Goal: Task Accomplishment & Management: Manage account settings

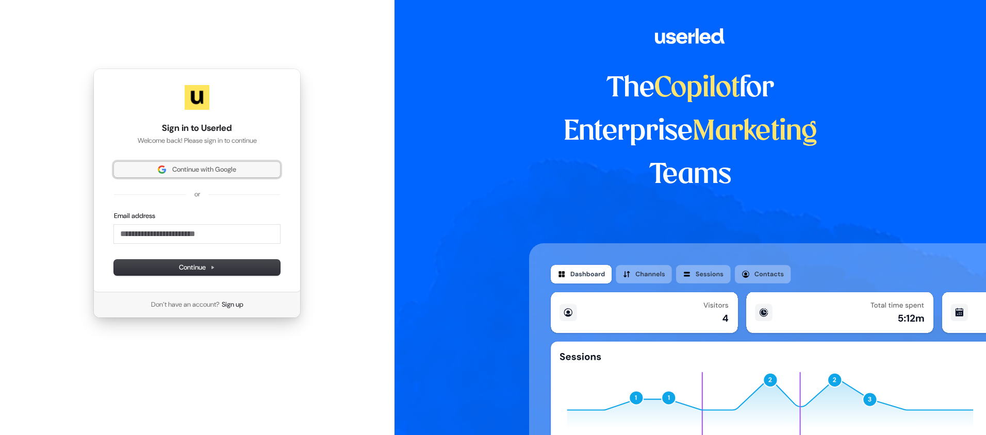
click at [168, 165] on span "Continue with Google" at bounding box center [197, 169] width 154 height 9
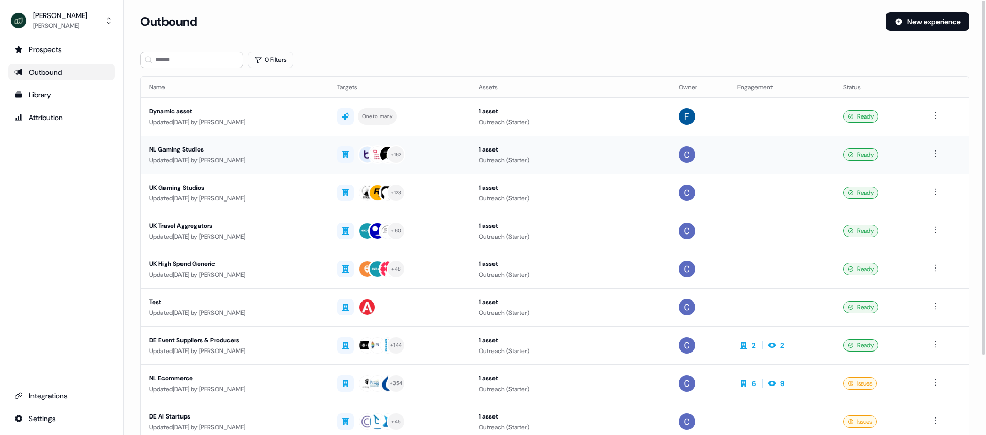
click at [187, 154] on div "NL Gaming Studios" at bounding box center [235, 149] width 172 height 10
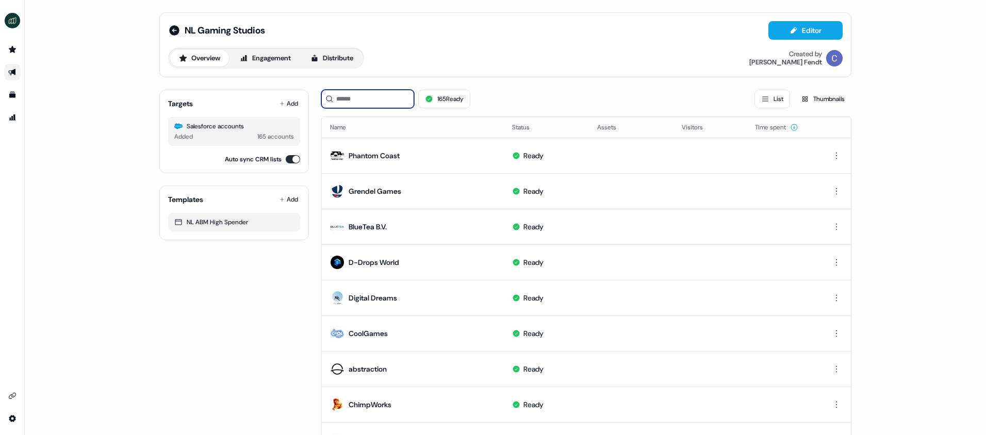
click at [357, 104] on input at bounding box center [367, 99] width 93 height 19
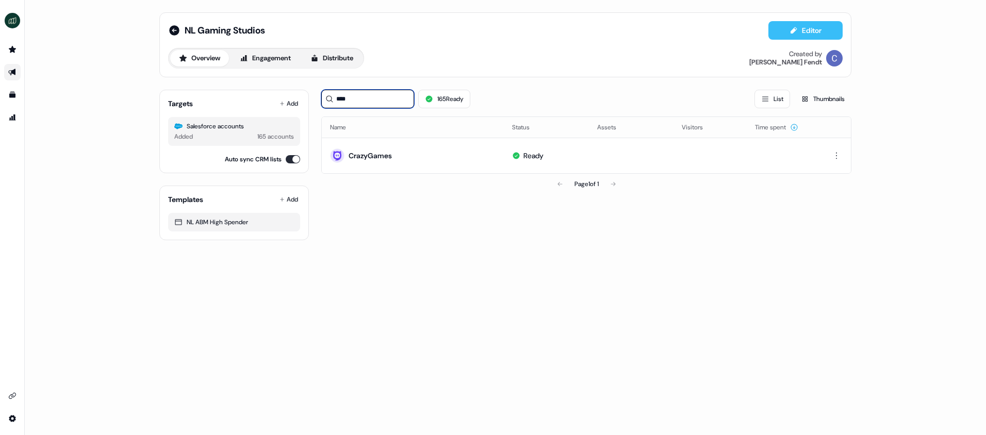
type input "****"
click at [796, 31] on icon at bounding box center [794, 30] width 8 height 8
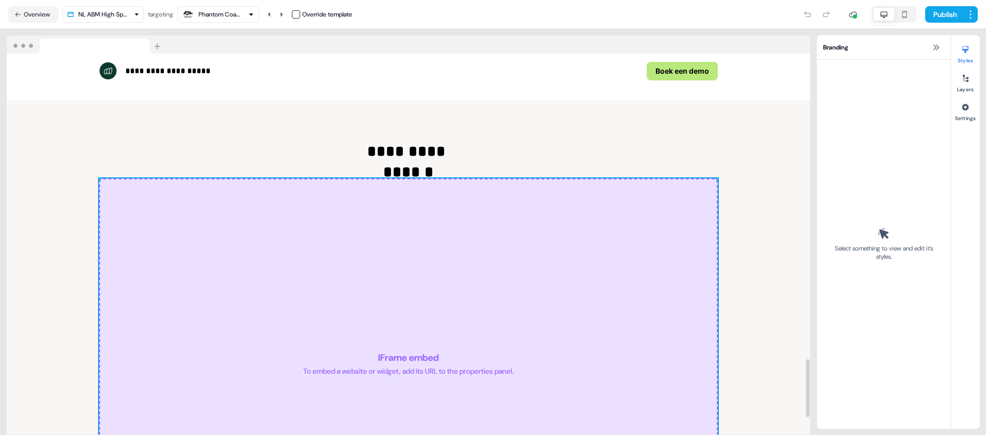
scroll to position [1838, 0]
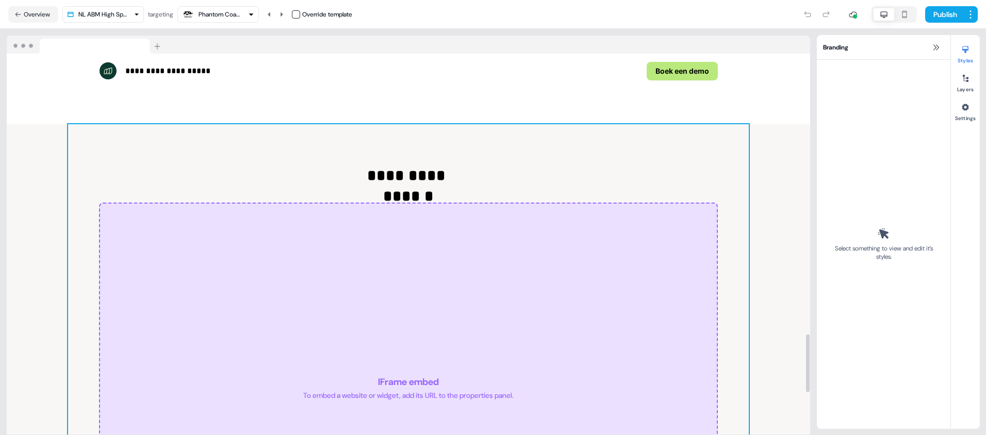
click at [589, 292] on div "IFrame embed To embed a website or widget, add its URL to the properties panel." at bounding box center [408, 388] width 619 height 371
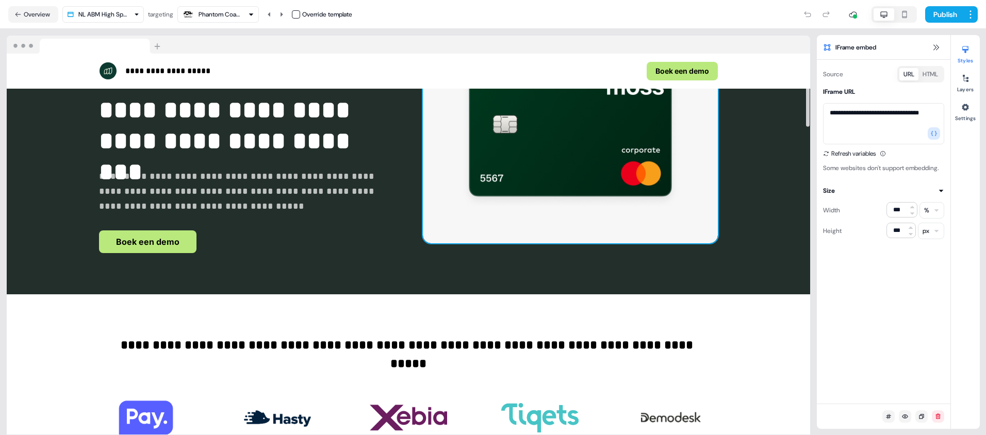
scroll to position [97, 0]
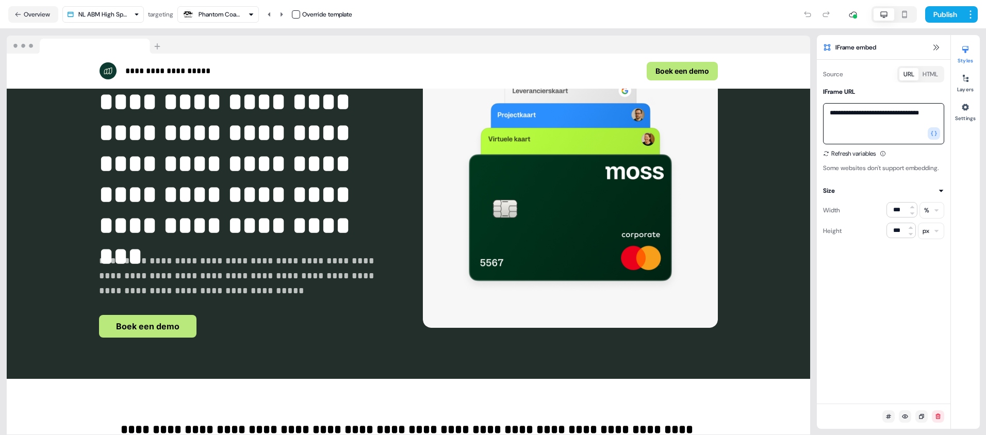
click at [897, 115] on textarea "**********" at bounding box center [883, 123] width 121 height 41
click at [861, 151] on button "Refresh variables" at bounding box center [849, 154] width 53 height 10
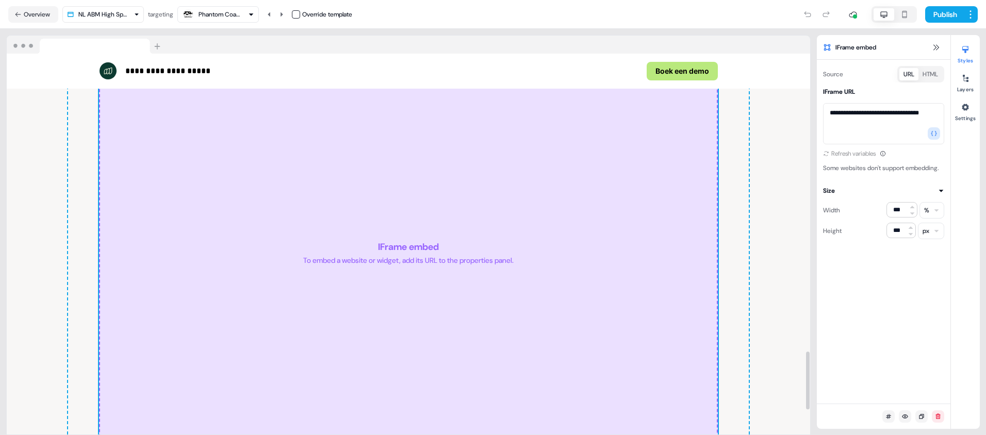
scroll to position [1904, 0]
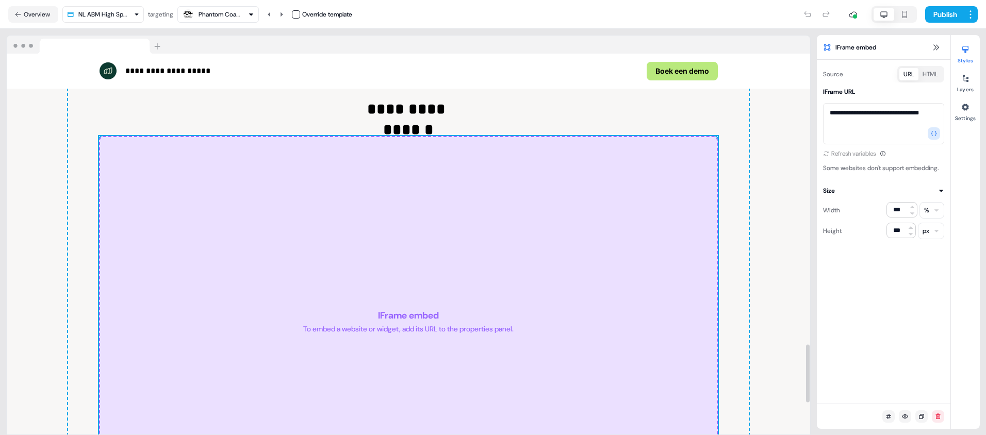
click at [195, 14] on div "button" at bounding box center [188, 14] width 12 height 12
type input "***"
click at [223, 54] on div "CrazyGames" at bounding box center [223, 57] width 36 height 10
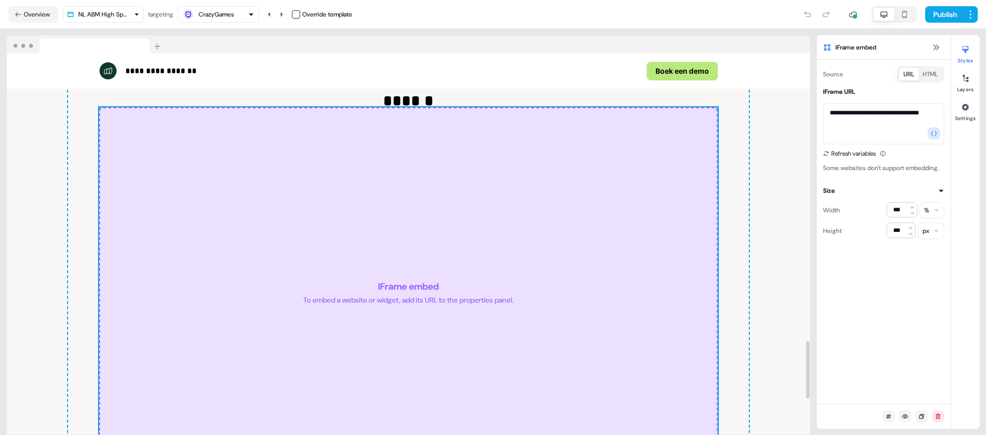
scroll to position [1904, 0]
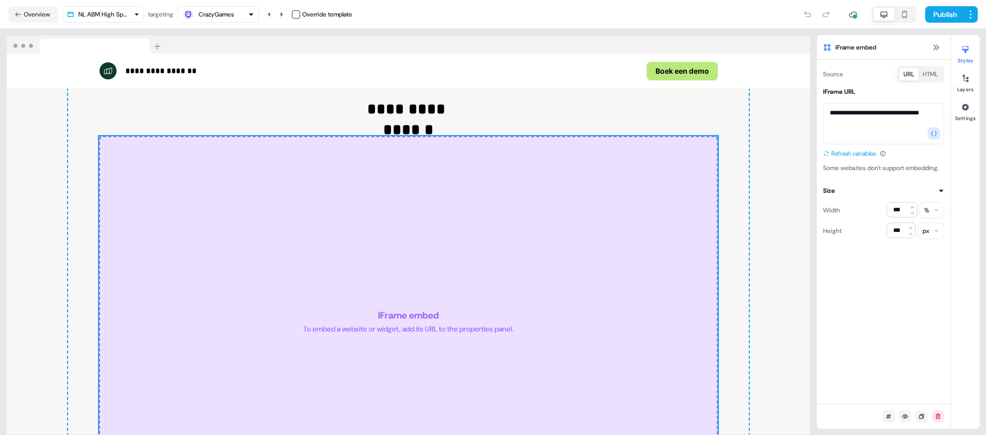
click at [828, 153] on icon at bounding box center [826, 154] width 8 height 8
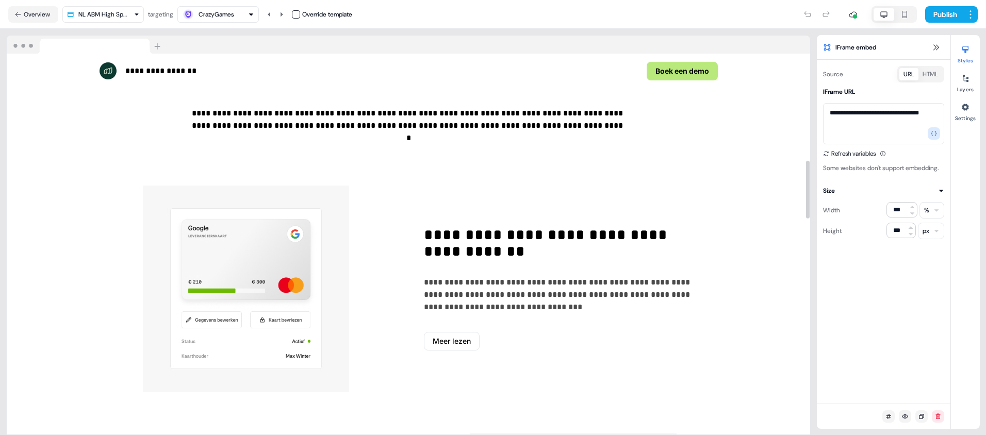
scroll to position [646, 0]
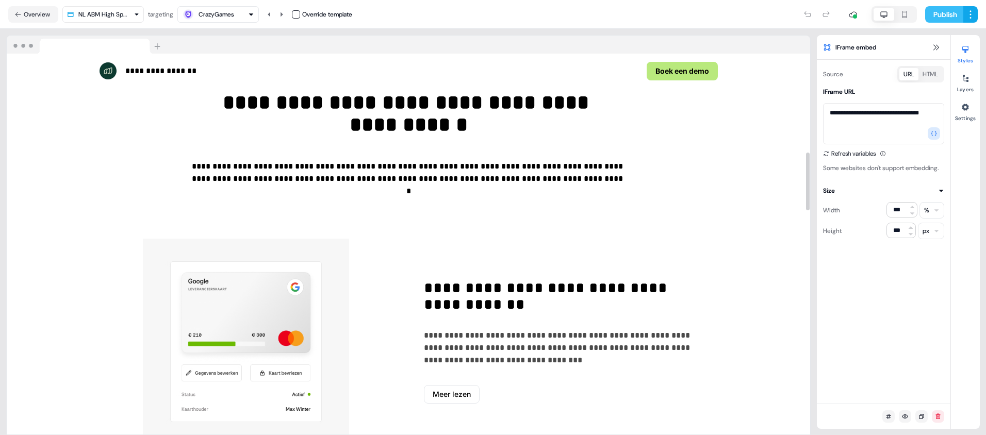
click at [943, 12] on button "Publish" at bounding box center [945, 14] width 38 height 17
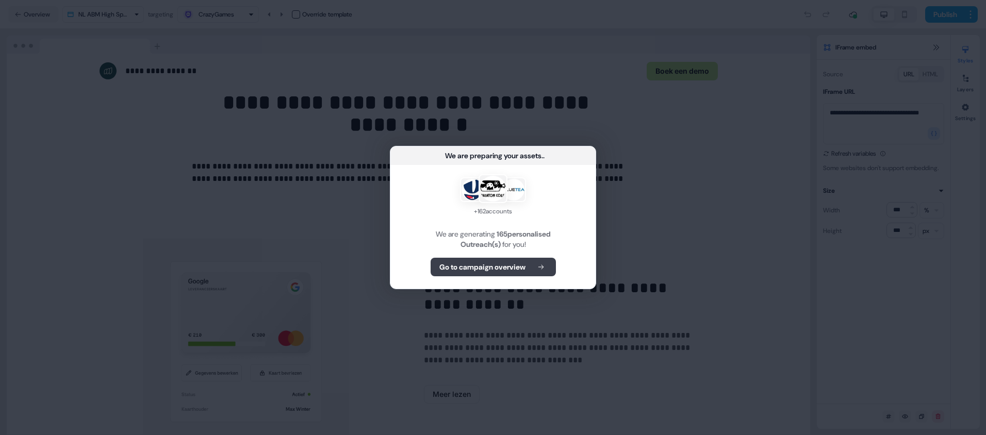
click at [483, 264] on b "Go to campaign overview" at bounding box center [483, 267] width 86 height 10
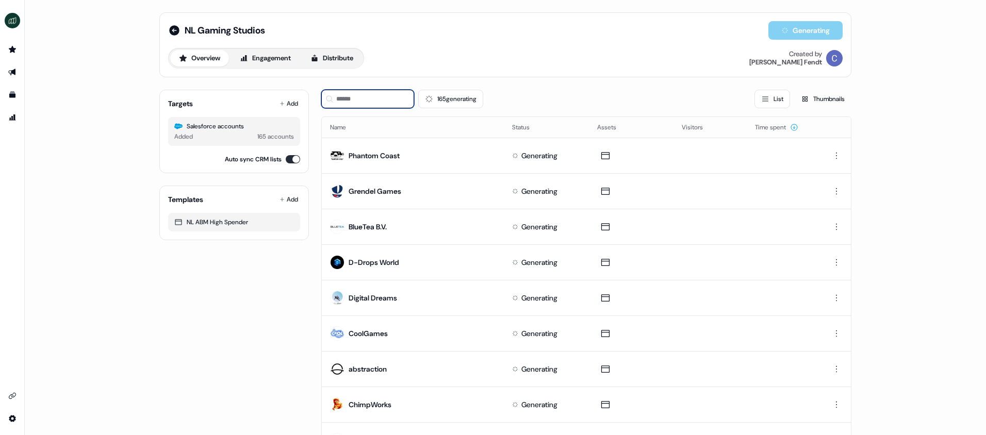
click at [393, 99] on input at bounding box center [367, 99] width 93 height 19
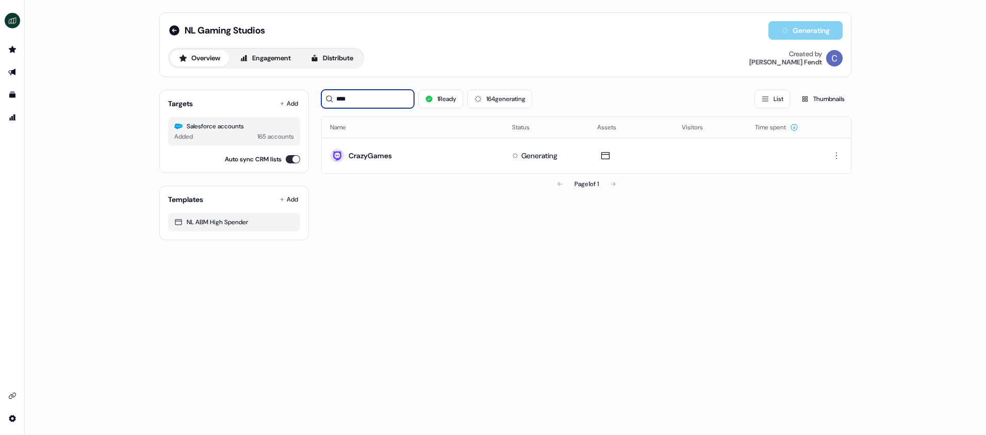
type input "****"
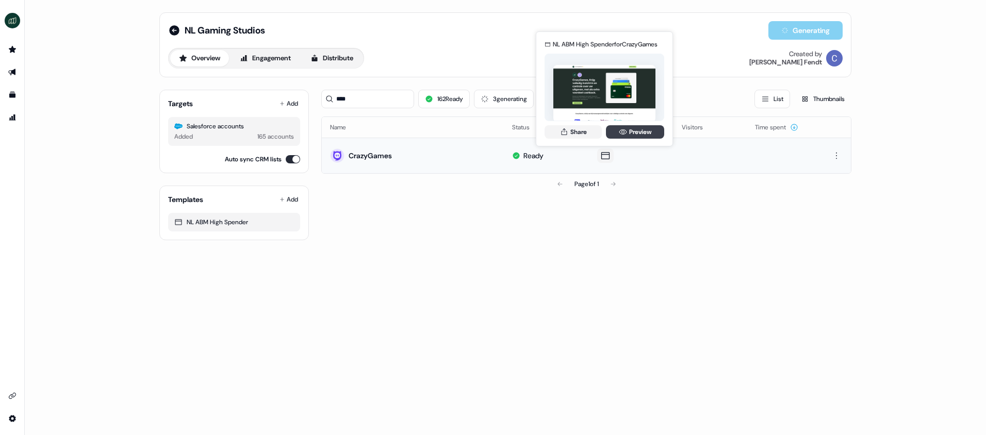
click at [624, 131] on icon at bounding box center [623, 132] width 8 height 8
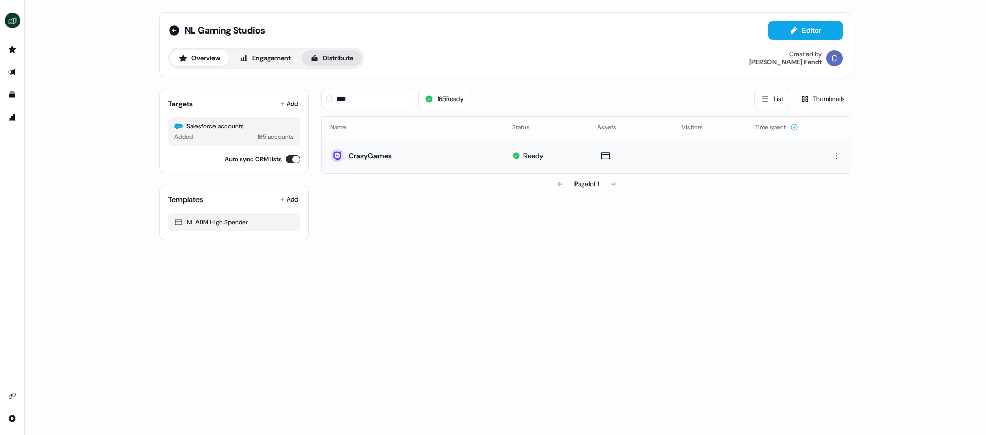
click at [343, 58] on button "Distribute" at bounding box center [332, 58] width 60 height 17
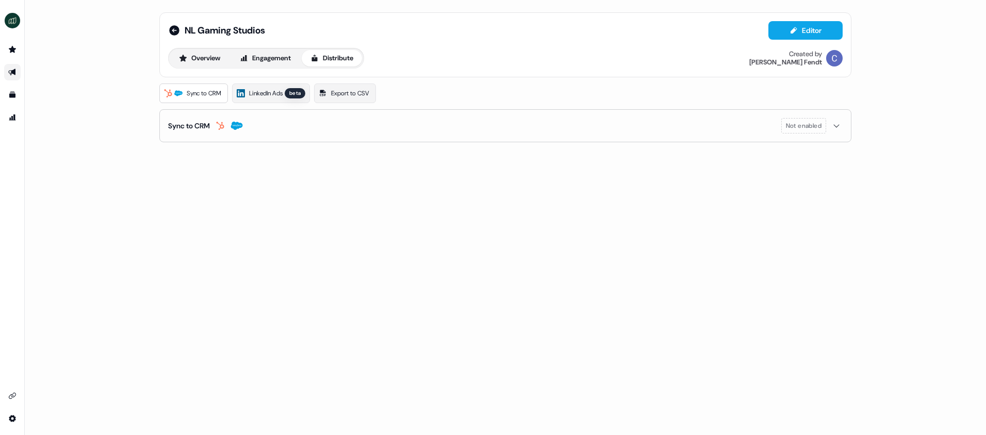
click at [683, 126] on button "Sync to CRM Not enabled" at bounding box center [505, 126] width 675 height 32
click at [181, 154] on button "enable-crm-asset-sync" at bounding box center [177, 152] width 19 height 10
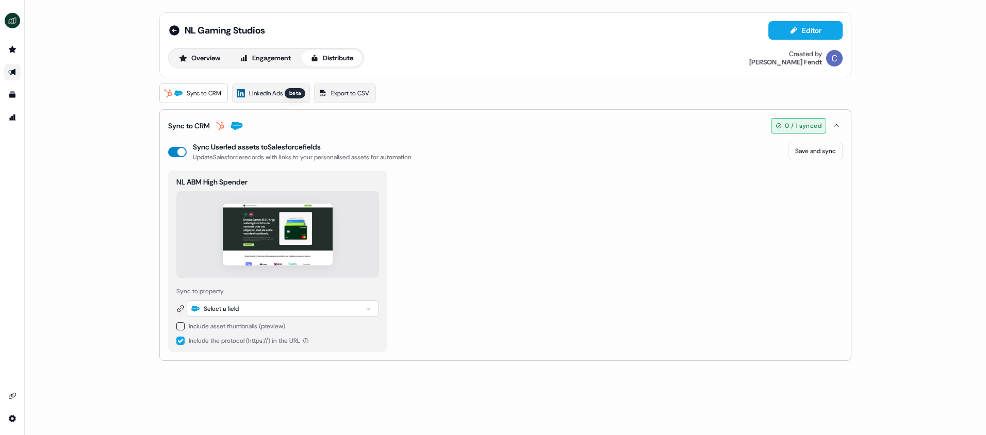
click at [182, 154] on button "enable-crm-asset-sync" at bounding box center [177, 152] width 19 height 10
click at [205, 60] on button "Overview" at bounding box center [199, 58] width 59 height 17
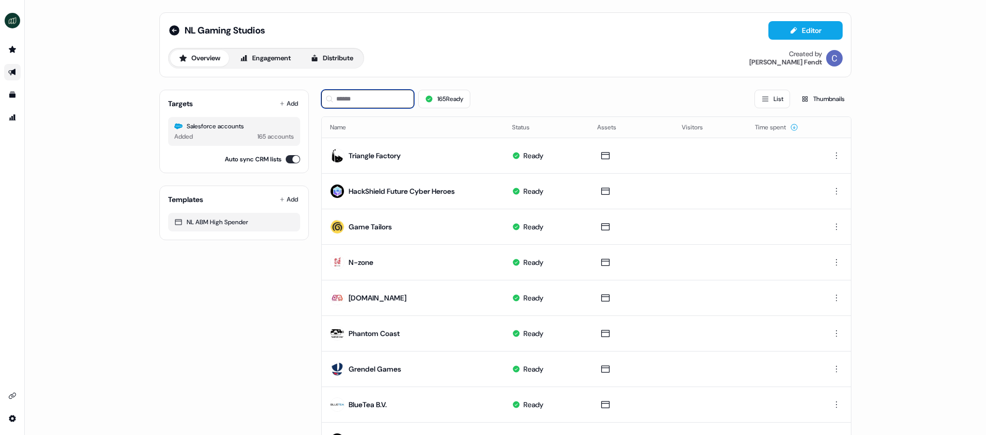
click at [382, 95] on input at bounding box center [367, 99] width 93 height 19
type input "*"
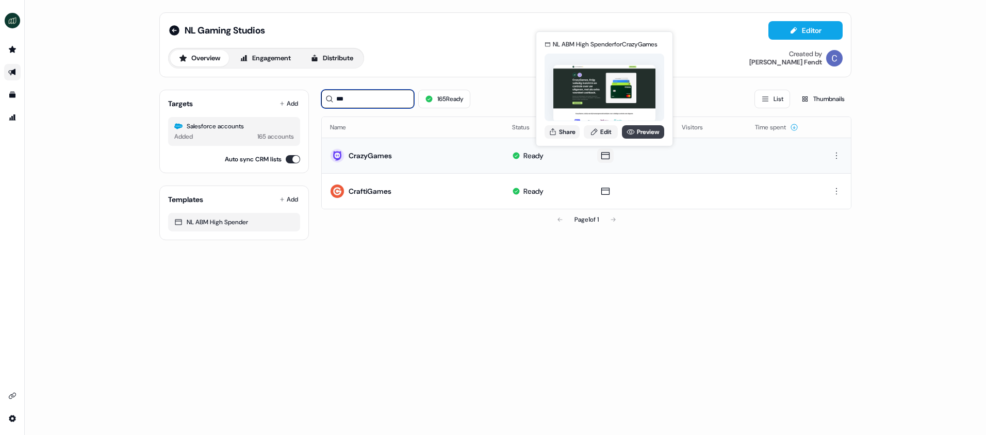
type input "***"
click at [642, 133] on link "Preview" at bounding box center [643, 131] width 42 height 13
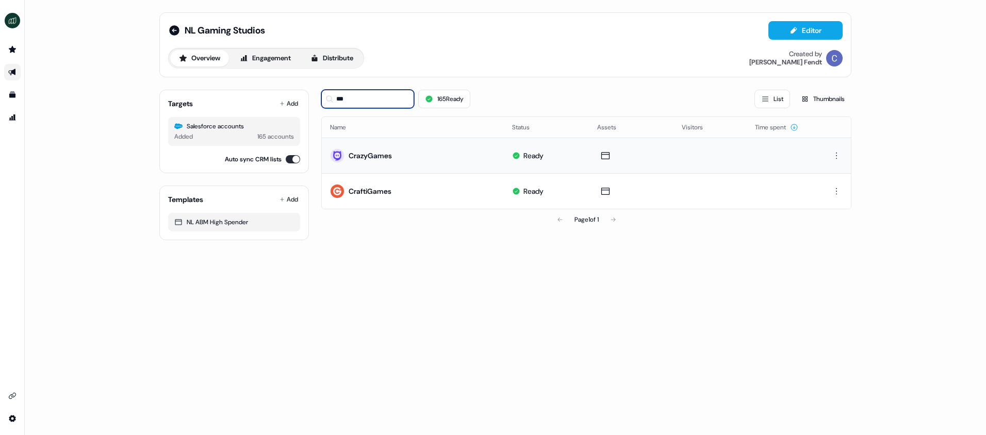
click at [356, 99] on input "***" at bounding box center [367, 99] width 93 height 19
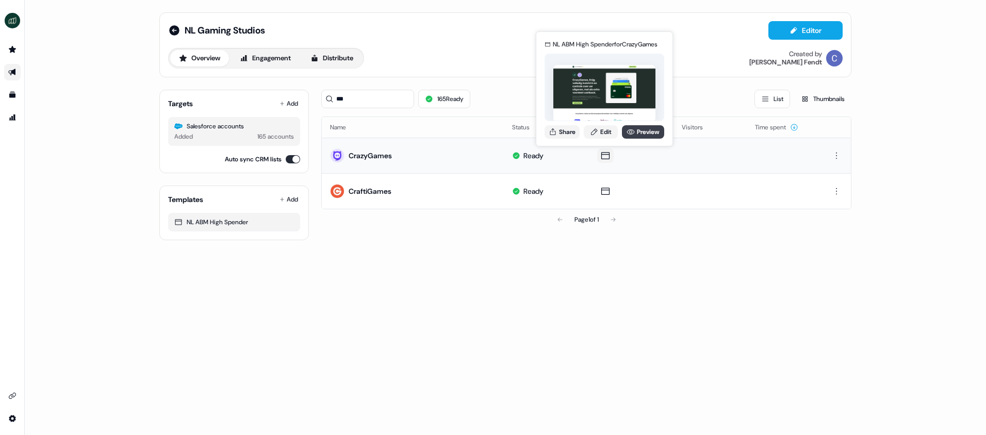
click at [637, 134] on link "Preview" at bounding box center [643, 131] width 42 height 13
click at [637, 135] on link "Preview" at bounding box center [643, 131] width 42 height 13
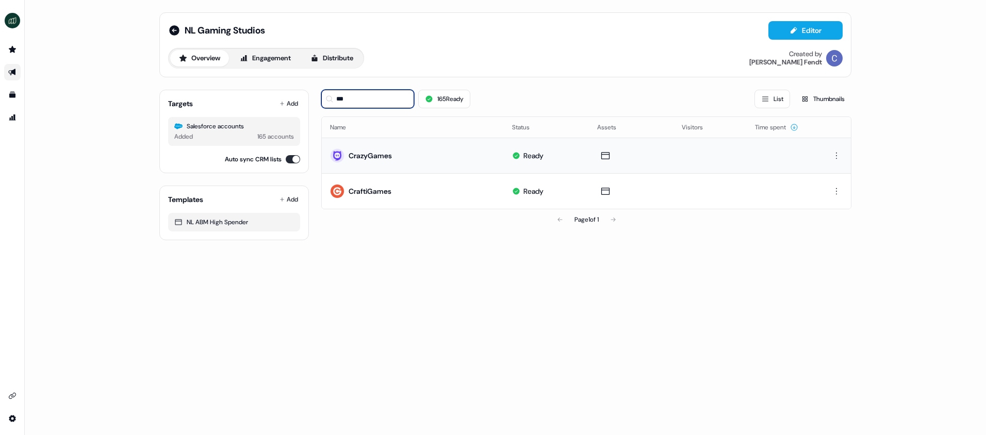
click at [345, 102] on input "***" at bounding box center [367, 99] width 93 height 19
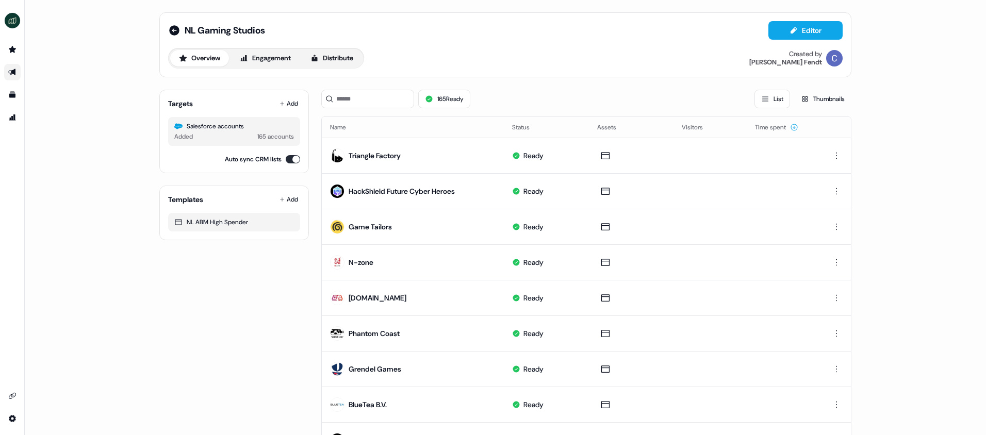
click at [18, 75] on link "Go to outbound experience" at bounding box center [12, 72] width 17 height 17
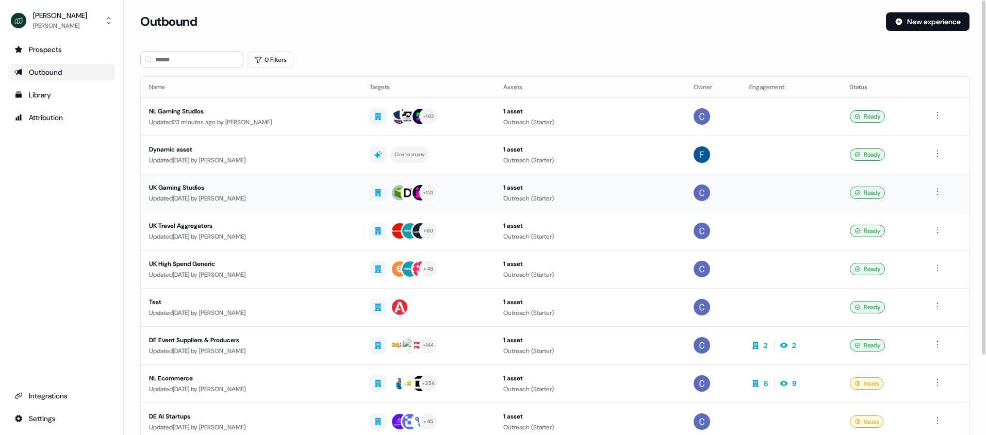
click at [174, 189] on div "UK Gaming Studios" at bounding box center [251, 188] width 204 height 10
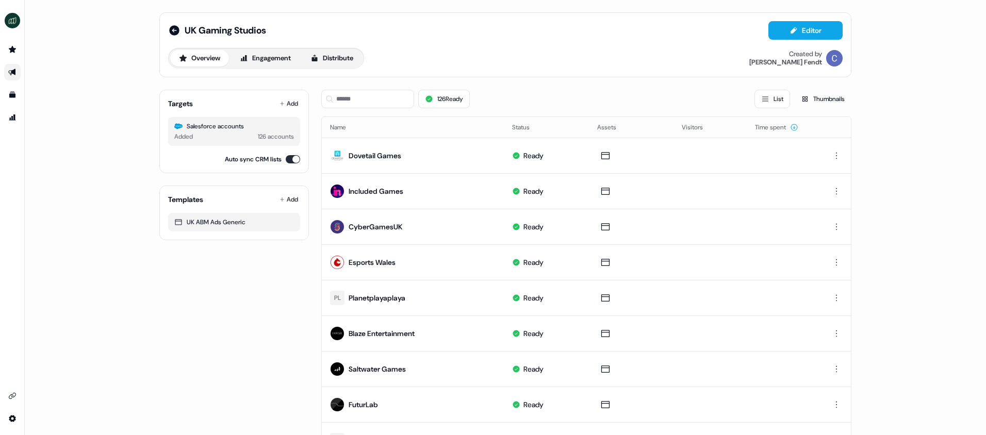
click at [180, 136] on div "Added" at bounding box center [183, 137] width 19 height 10
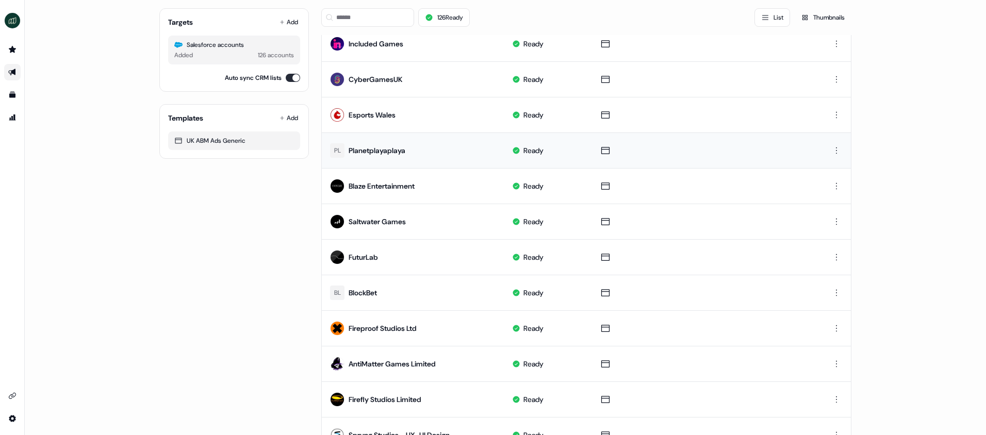
scroll to position [252, 0]
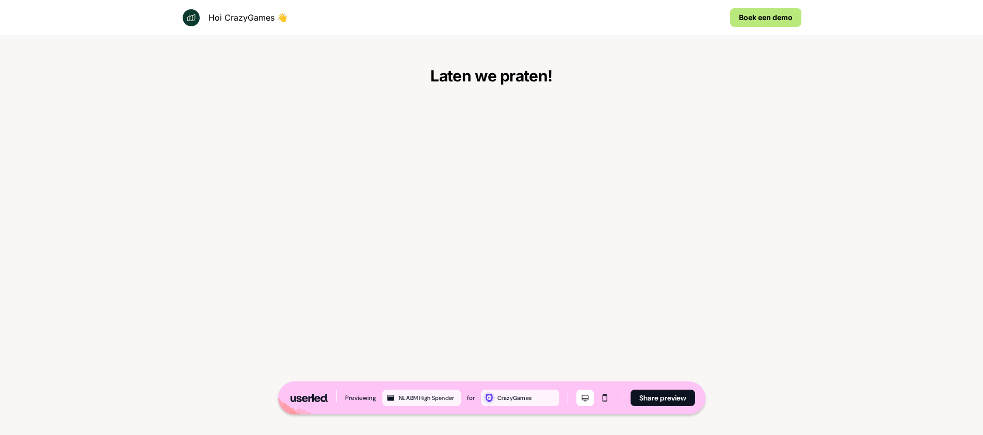
scroll to position [1910, 0]
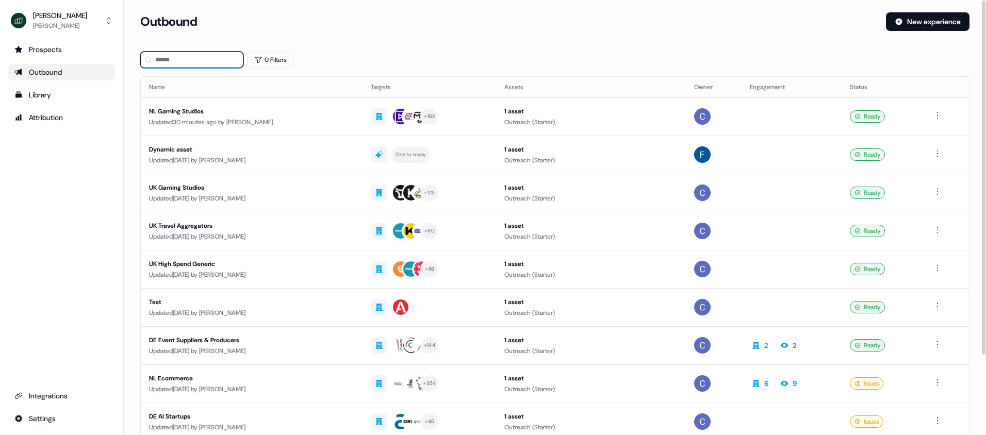
click at [213, 62] on input at bounding box center [191, 60] width 103 height 17
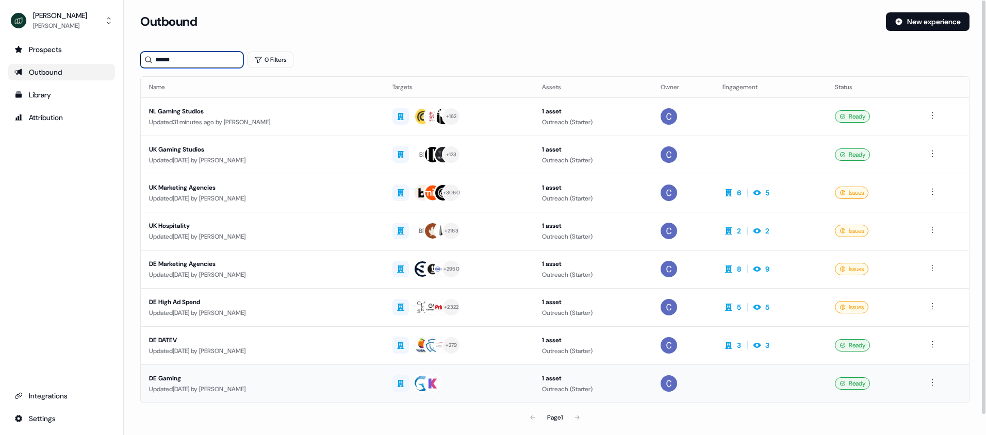
type input "******"
click at [177, 377] on div "DE Gaming" at bounding box center [262, 379] width 227 height 10
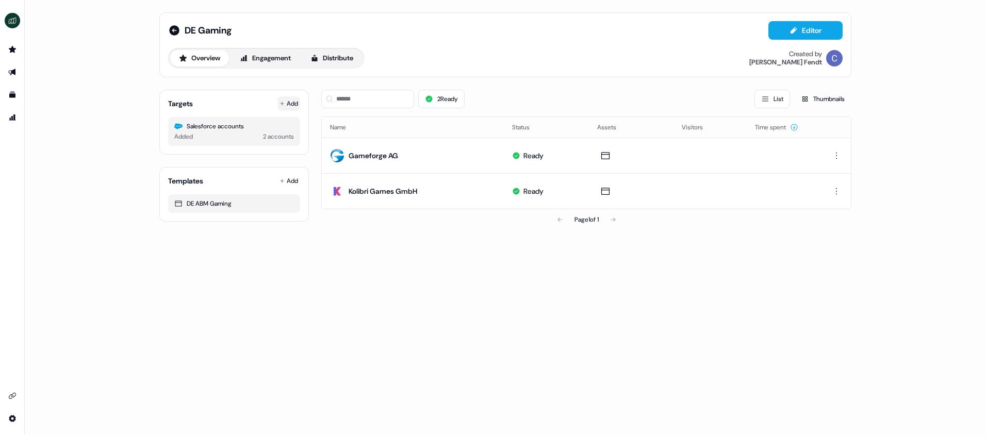
click at [287, 107] on button "Add" at bounding box center [289, 103] width 23 height 14
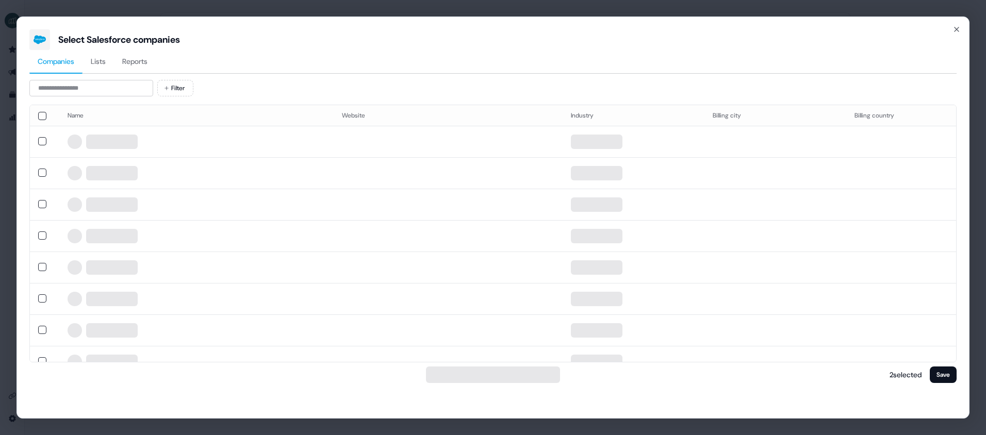
click at [142, 63] on span "Reports" at bounding box center [134, 61] width 25 height 10
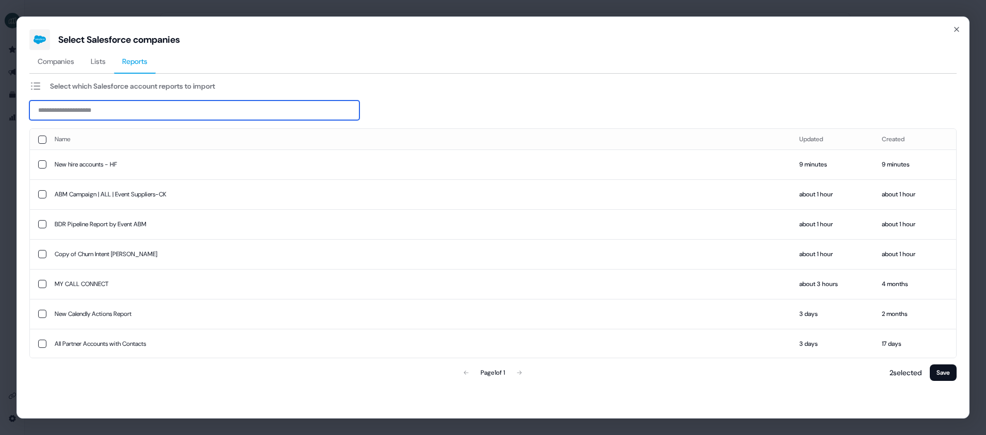
click at [156, 117] on input at bounding box center [194, 111] width 330 height 20
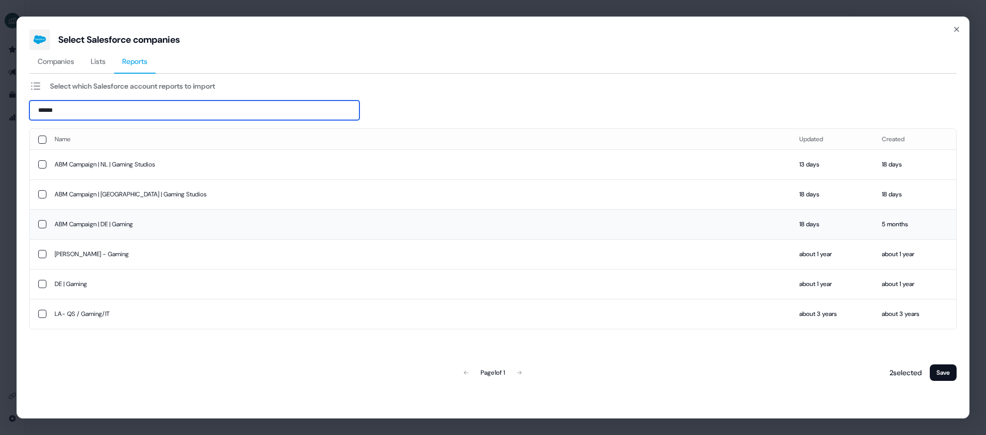
type input "******"
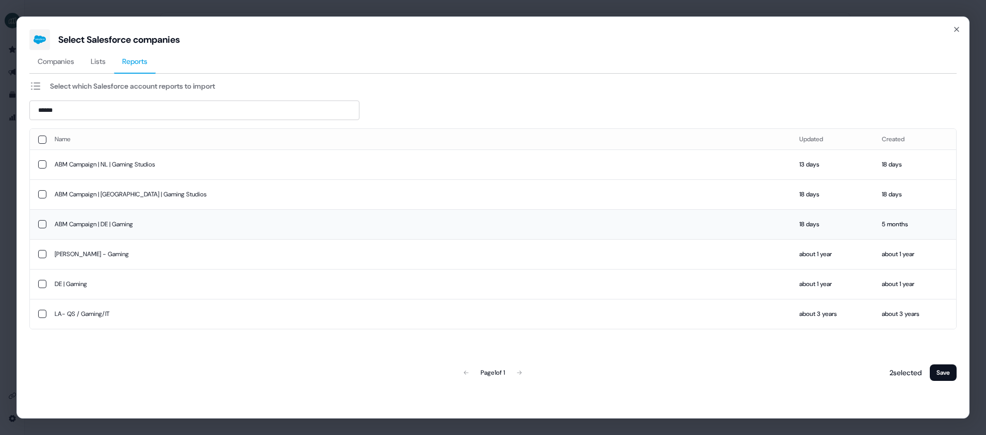
click at [119, 222] on td "ABM Campaign | DE | Gaming" at bounding box center [418, 224] width 745 height 30
click at [941, 374] on button "Save" at bounding box center [943, 373] width 27 height 17
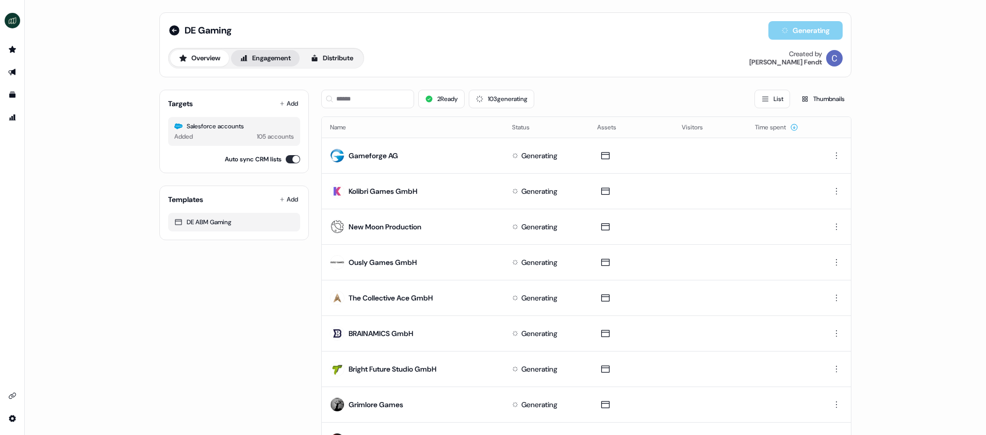
click at [273, 58] on button "Engagement" at bounding box center [265, 58] width 69 height 17
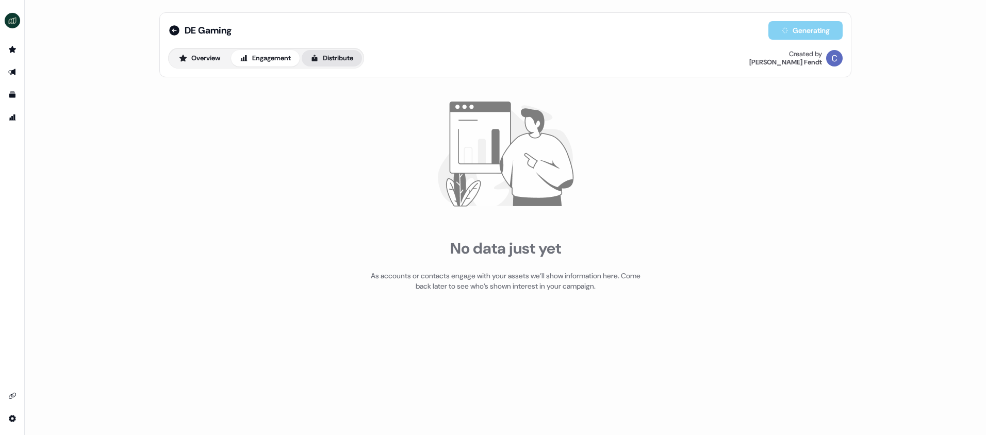
click at [342, 56] on button "Distribute" at bounding box center [332, 58] width 60 height 17
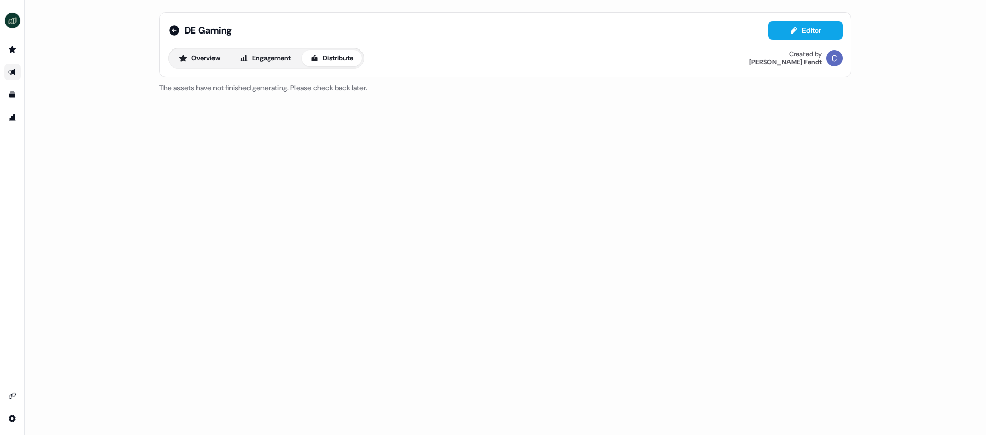
click at [377, 148] on div "DE Gaming Editor Overview Engagement Distribute Created by [PERSON_NAME] The as…" at bounding box center [506, 217] width 962 height 435
click at [189, 51] on button "Overview" at bounding box center [199, 58] width 59 height 17
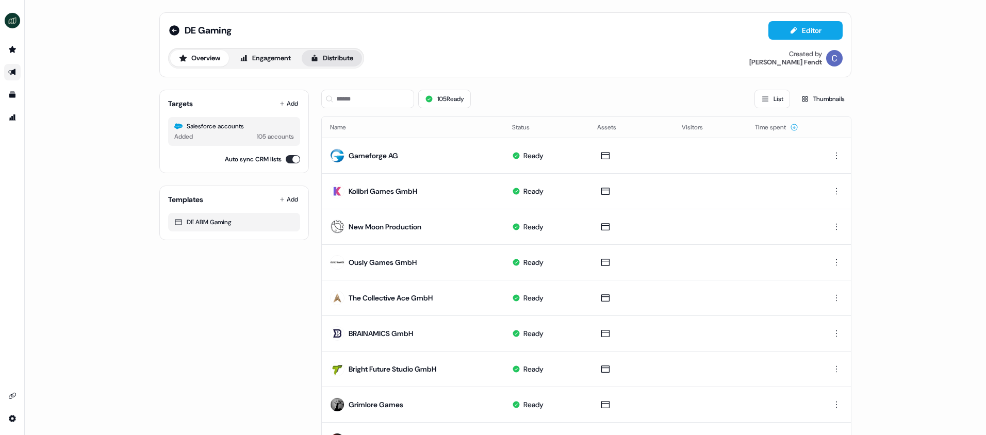
click at [355, 61] on button "Distribute" at bounding box center [332, 58] width 60 height 17
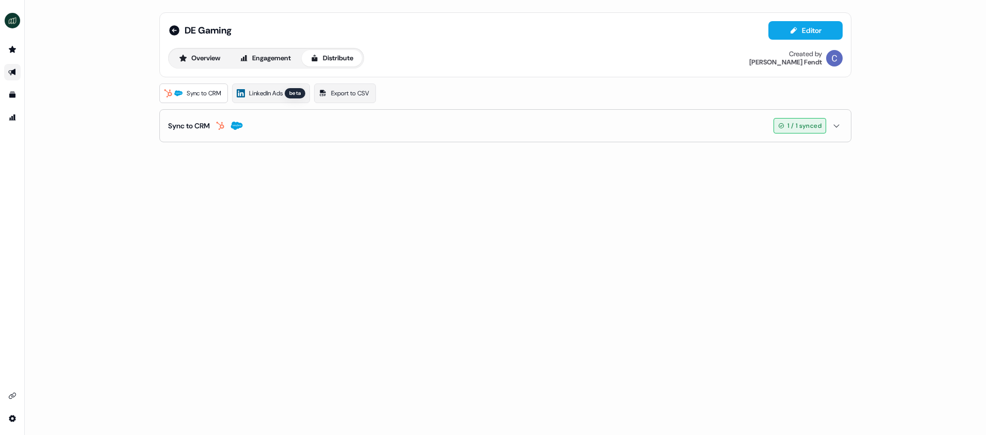
click at [249, 127] on button "Sync to CRM 1 / 1 synced" at bounding box center [505, 126] width 675 height 32
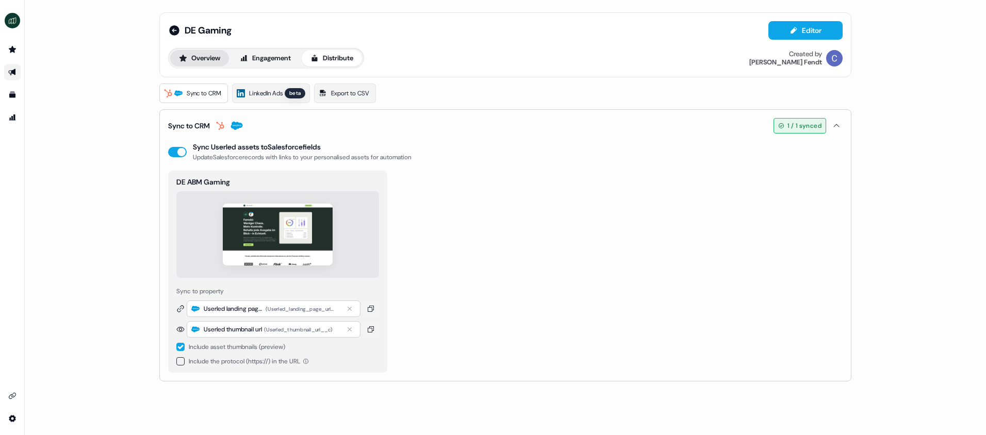
click at [204, 63] on button "Overview" at bounding box center [199, 58] width 59 height 17
